Goal: Transaction & Acquisition: Book appointment/travel/reservation

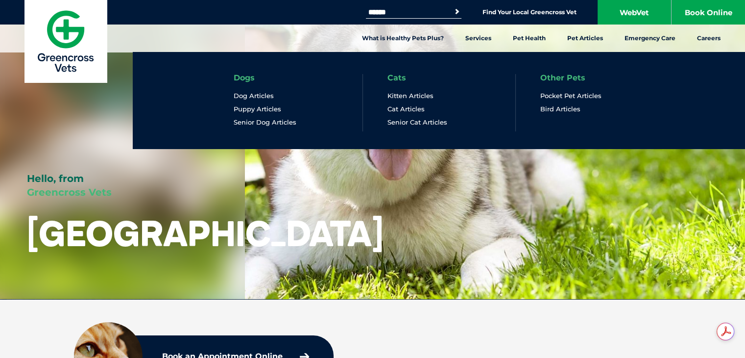
drag, startPoint x: 680, startPoint y: 57, endPoint x: 701, endPoint y: 90, distance: 38.7
click at [708, 80] on ul "Dogs Dog Articles Puppy Articles Senior Dog Articles Cats Kitten Articles Cat A…" at bounding box center [439, 100] width 612 height 97
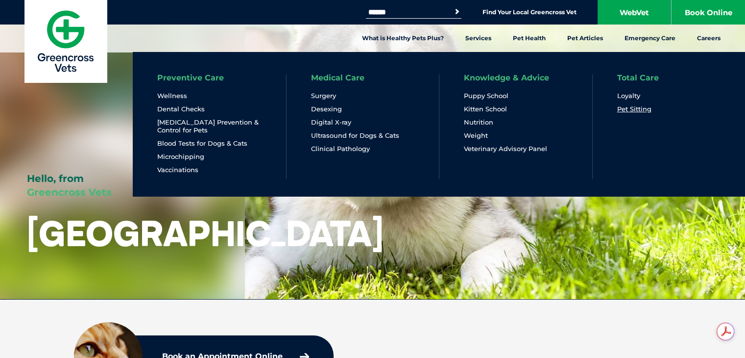
click at [642, 108] on link "Pet Sitting" at bounding box center [634, 109] width 34 height 8
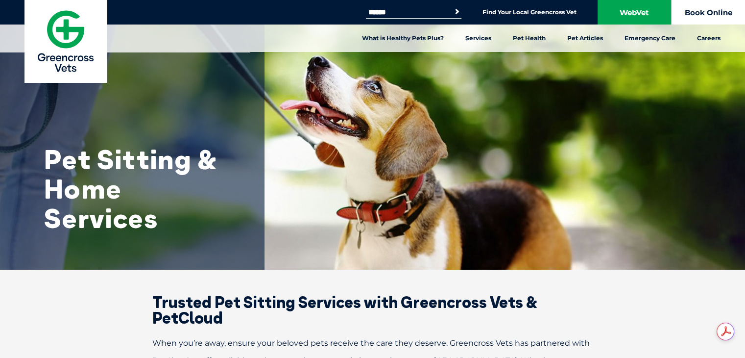
click at [714, 9] on link "Book Online" at bounding box center [708, 12] width 73 height 24
click at [560, 12] on link "Find Your Local Greencross Vet" at bounding box center [530, 12] width 94 height 8
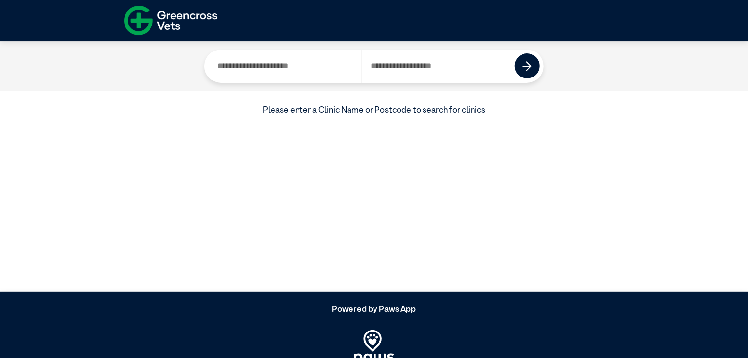
click at [281, 68] on input "Search by Clinic Name" at bounding box center [284, 65] width 153 height 33
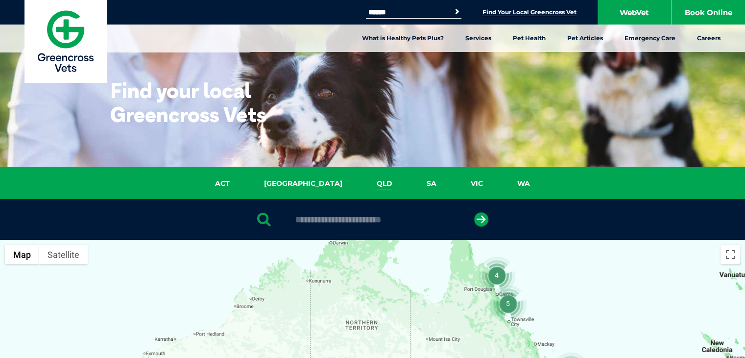
click at [360, 183] on link "QLD" at bounding box center [385, 183] width 50 height 11
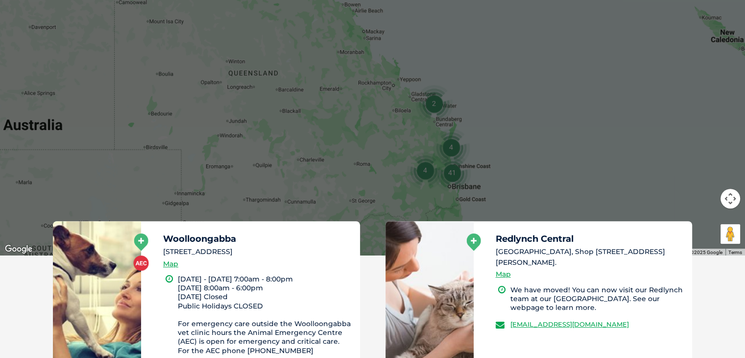
scroll to position [371, 0]
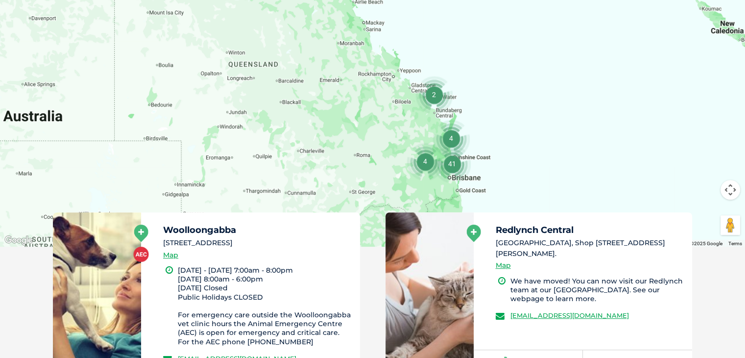
click at [451, 194] on div at bounding box center [372, 57] width 745 height 378
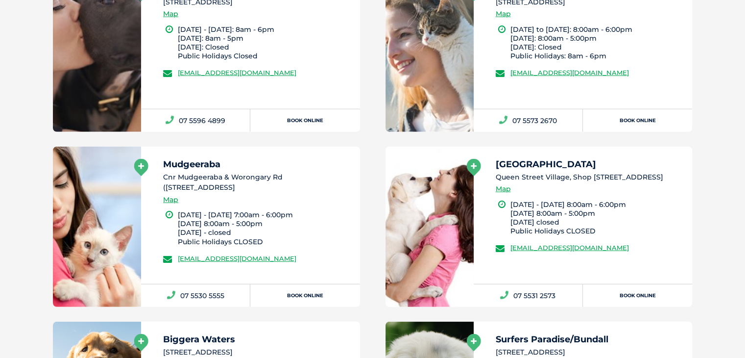
scroll to position [2772, 0]
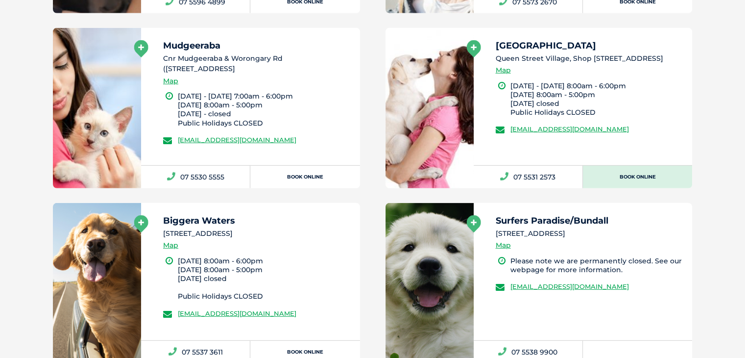
click at [630, 166] on link "Book Online" at bounding box center [637, 177] width 109 height 23
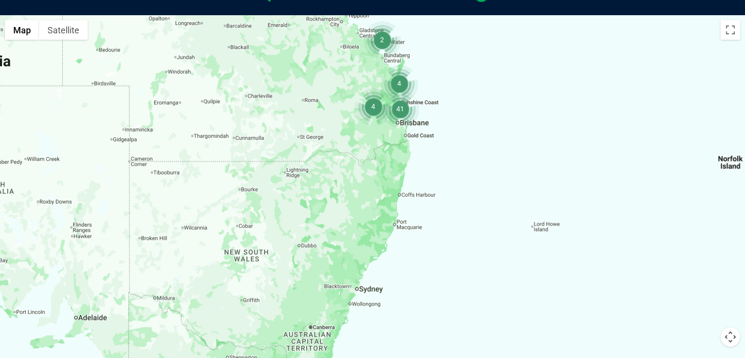
drag, startPoint x: 655, startPoint y: 312, endPoint x: 603, endPoint y: 108, distance: 209.9
click at [603, 108] on div at bounding box center [372, 204] width 745 height 378
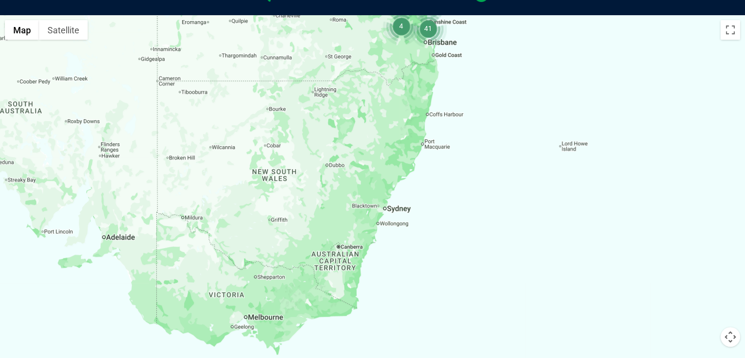
drag, startPoint x: 527, startPoint y: 309, endPoint x: 555, endPoint y: 226, distance: 87.4
click at [555, 226] on div at bounding box center [372, 204] width 745 height 378
click at [169, 157] on div at bounding box center [372, 204] width 745 height 378
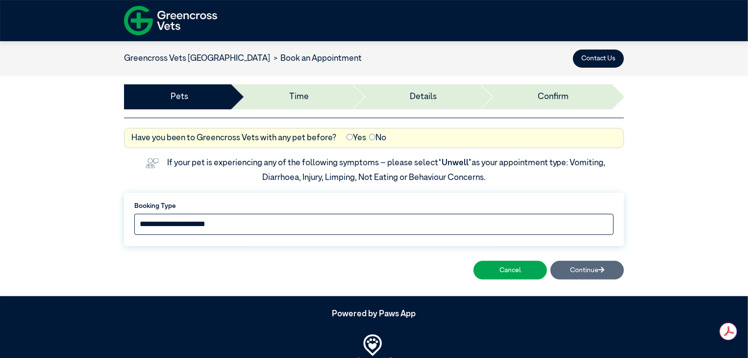
click at [173, 223] on select "**********" at bounding box center [373, 224] width 479 height 21
select select "*****"
click at [134, 214] on select "**********" at bounding box center [373, 224] width 479 height 21
